Goal: Navigation & Orientation: Go to known website

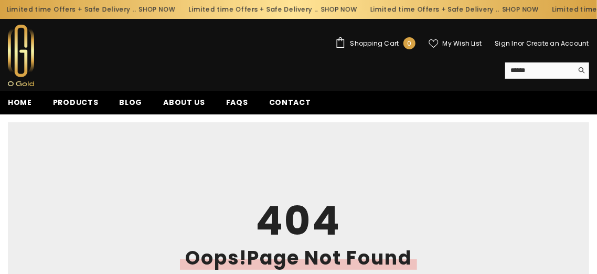
click at [27, 65] on img at bounding box center [21, 55] width 26 height 61
